Goal: Task Accomplishment & Management: Use online tool/utility

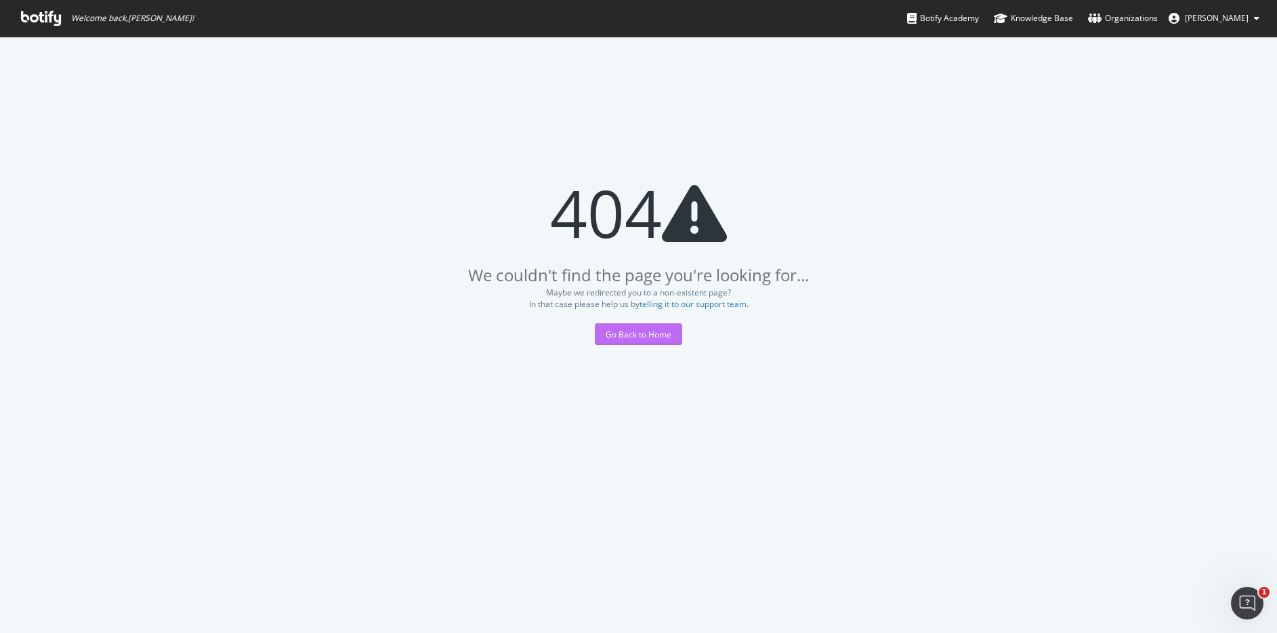
click at [629, 340] on div "Go Back to Home" at bounding box center [638, 334] width 66 height 20
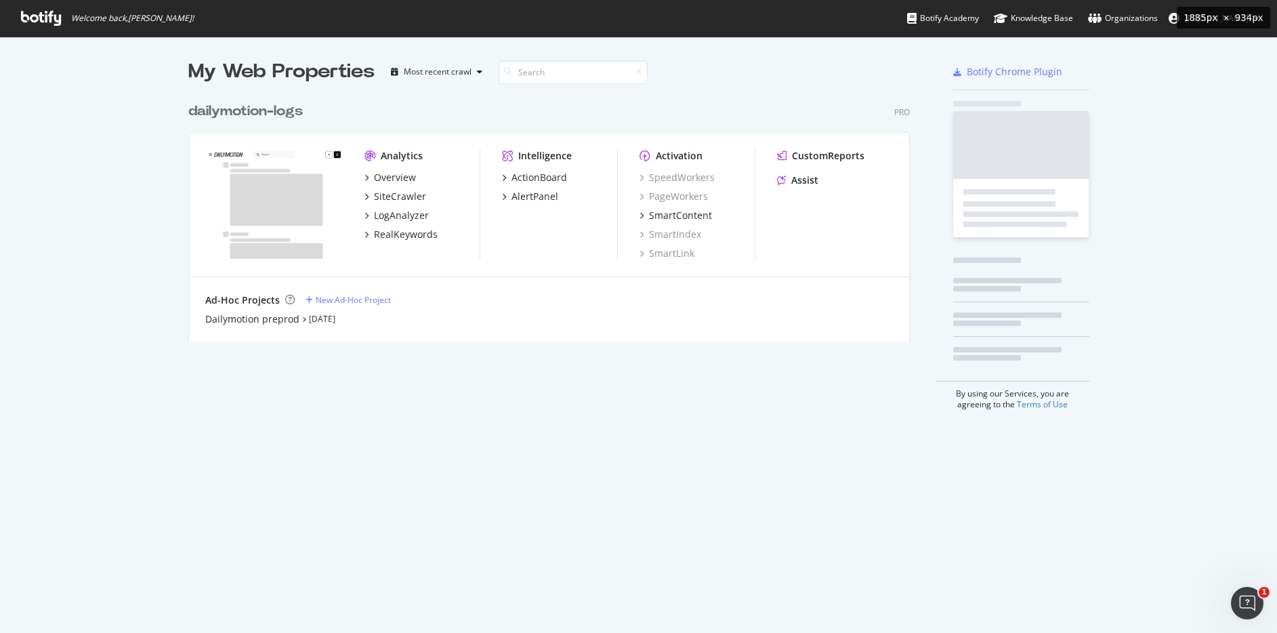
scroll to position [256, 732]
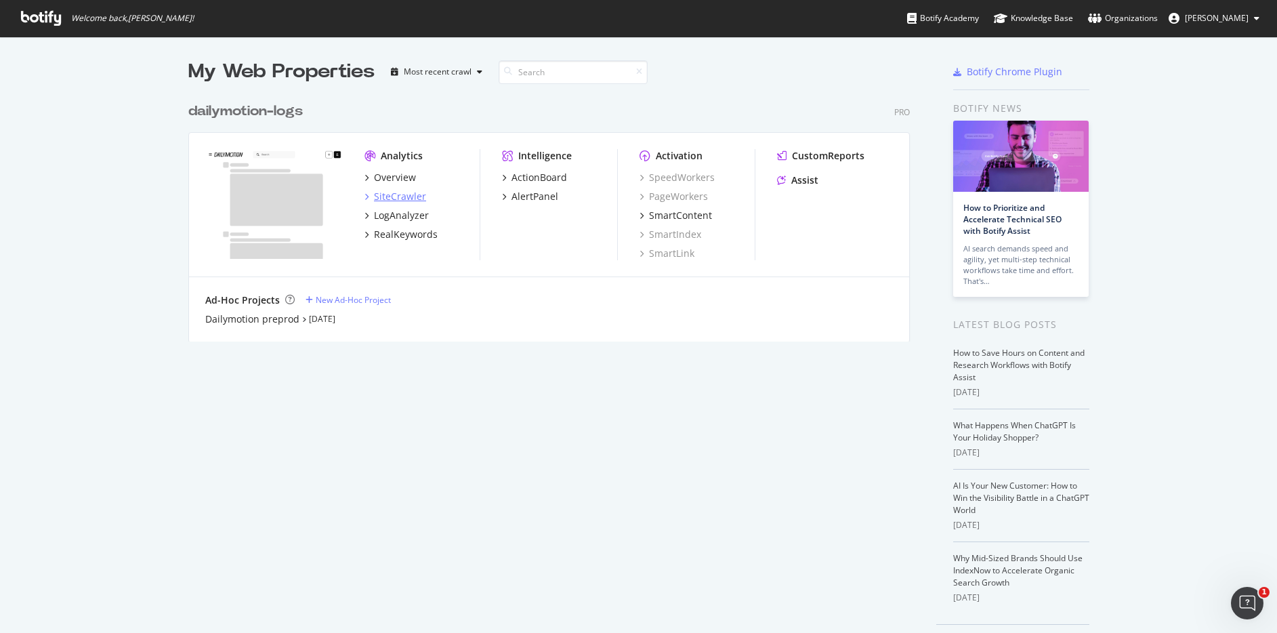
click at [418, 197] on div "SiteCrawler" at bounding box center [400, 197] width 52 height 14
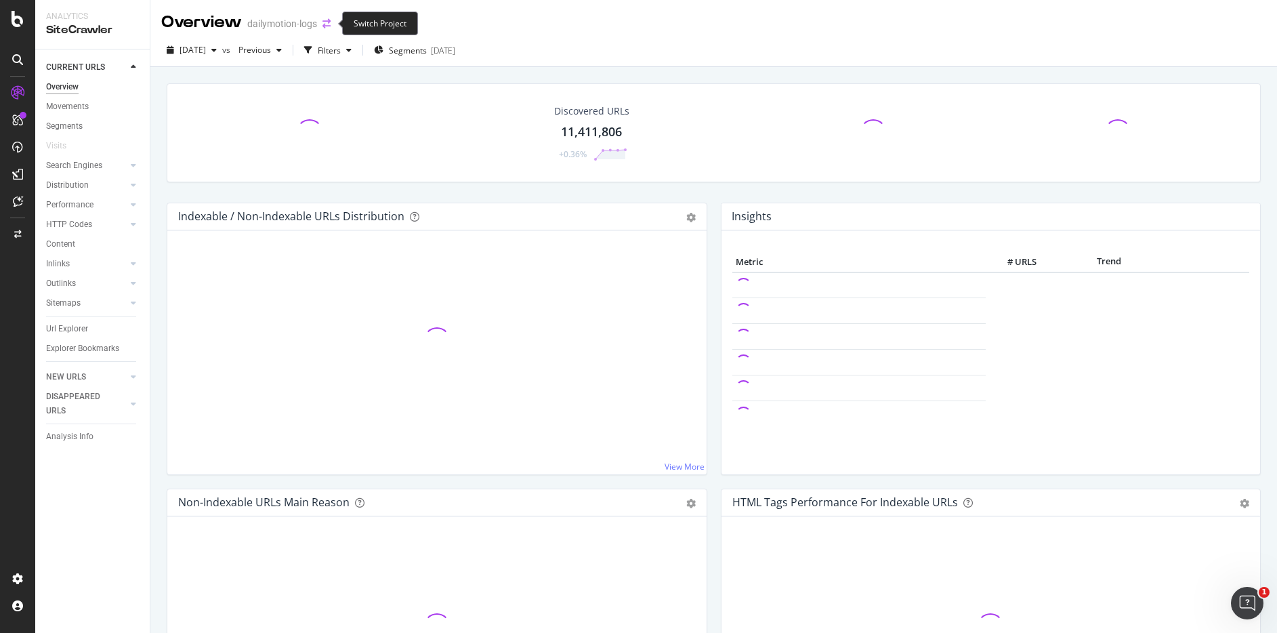
click at [330, 21] on icon "arrow-right-arrow-left" at bounding box center [326, 23] width 8 height 9
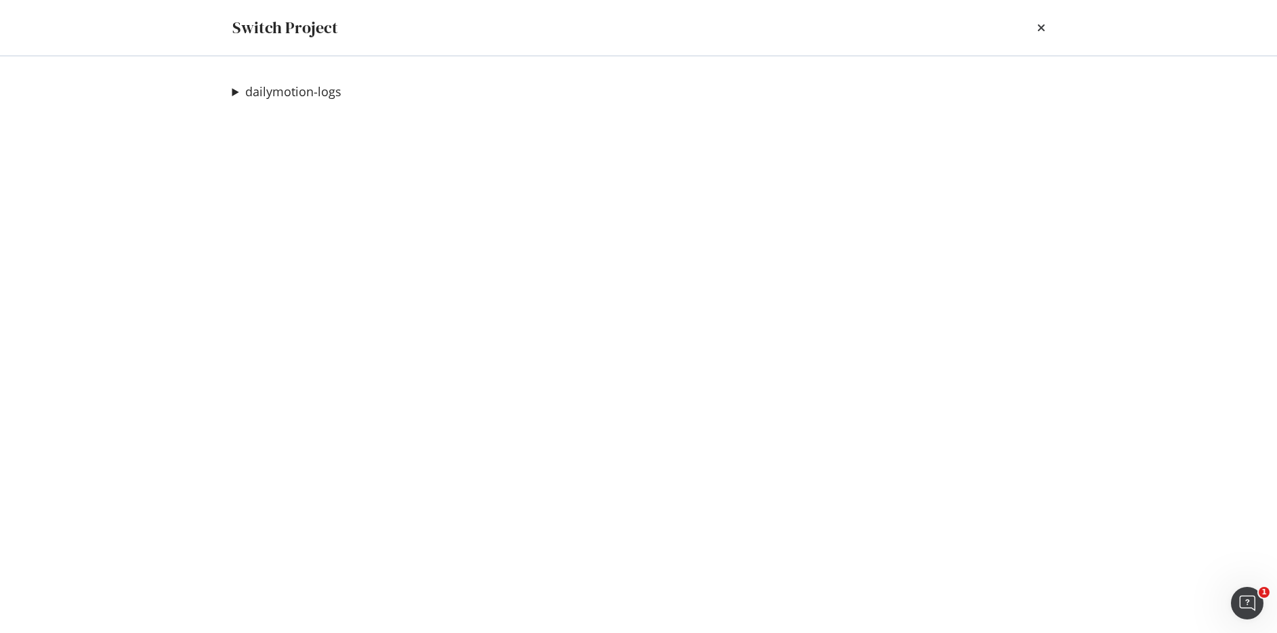
click at [236, 91] on summary "dailymotion-logs" at bounding box center [286, 92] width 109 height 18
click at [340, 117] on link "Dailymotion preprod" at bounding box center [308, 119] width 130 height 14
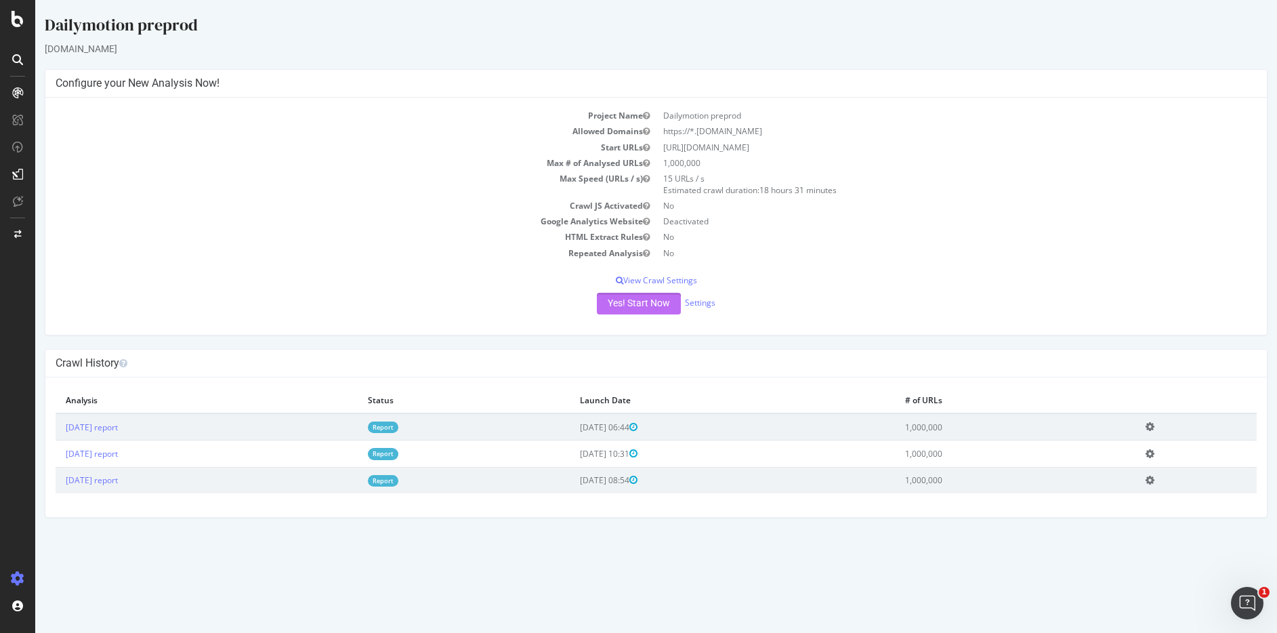
click at [662, 299] on button "Yes! Start Now" at bounding box center [639, 304] width 84 height 22
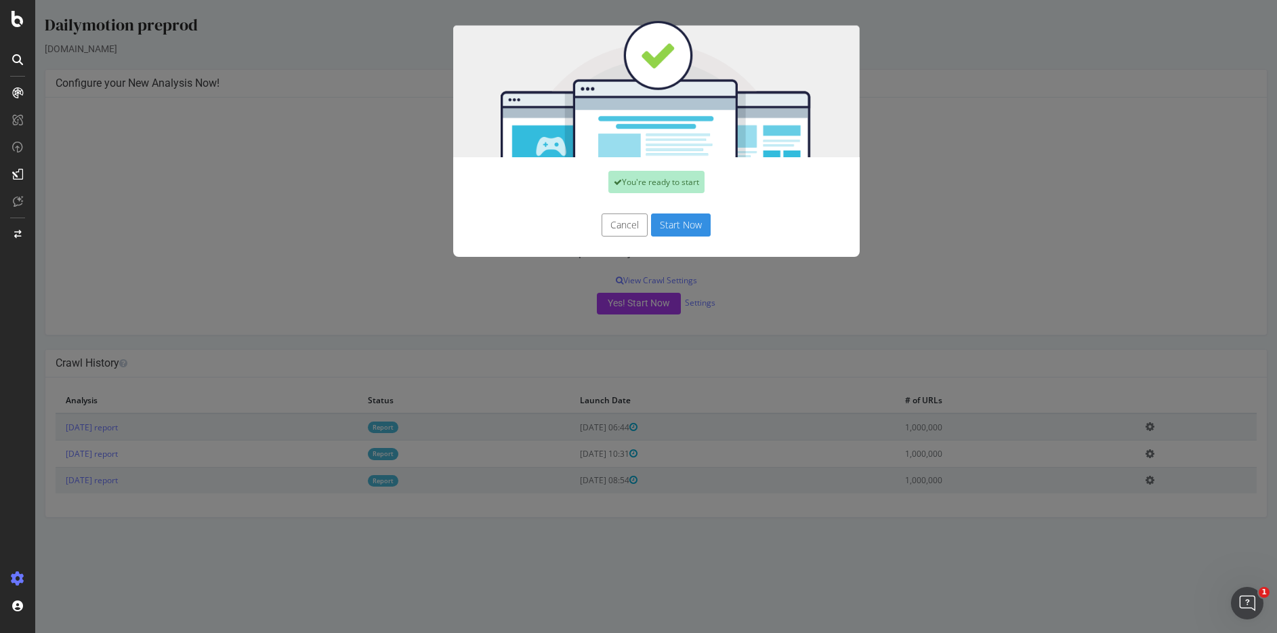
click at [671, 230] on button "Start Now" at bounding box center [681, 224] width 60 height 23
